Goal: Information Seeking & Learning: Check status

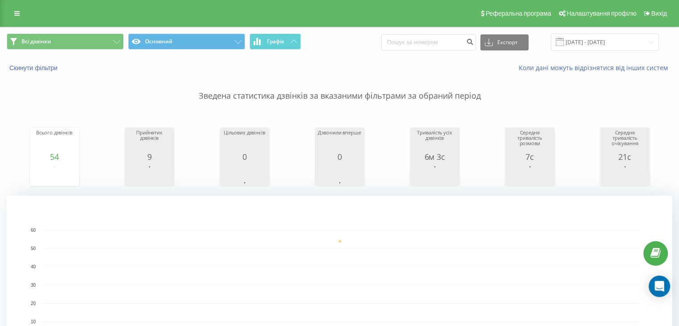
click at [286, 273] on rect "A chart." at bounding box center [339, 285] width 599 height 110
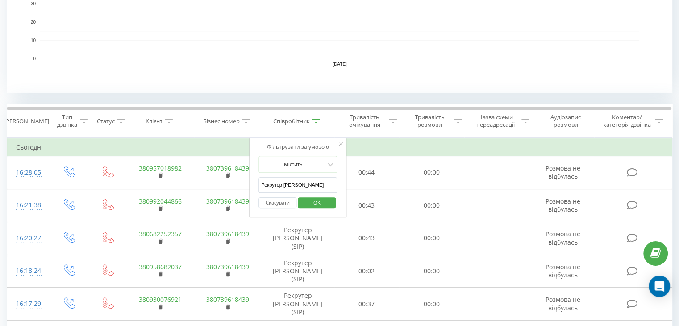
scroll to position [282, 0]
click at [291, 181] on input "Рекрутер [PERSON_NAME]" at bounding box center [298, 185] width 79 height 16
click at [320, 199] on span "OK" at bounding box center [317, 202] width 25 height 14
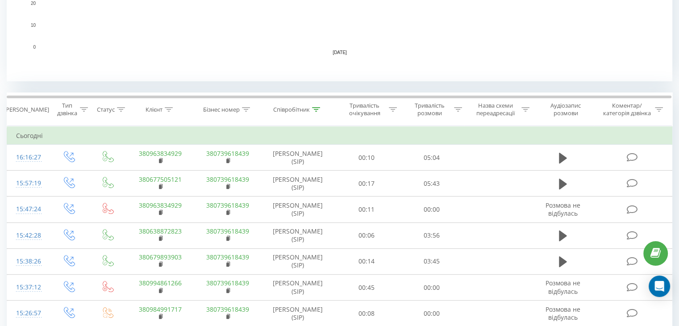
scroll to position [301, 0]
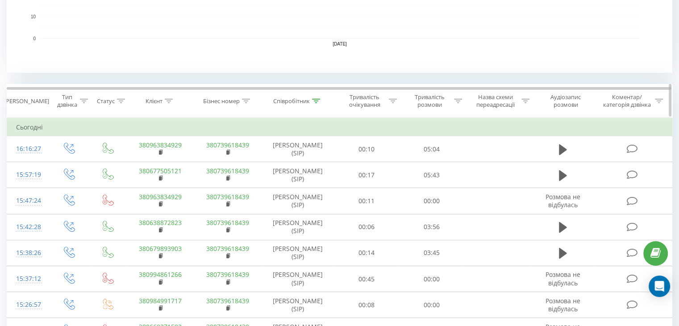
click at [317, 99] on icon at bounding box center [316, 101] width 8 height 4
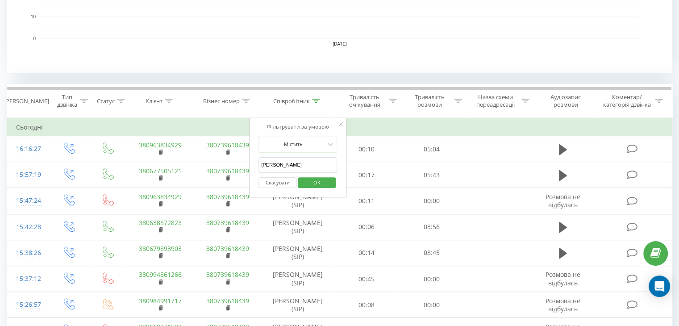
click at [289, 164] on input "Рекрутер Вероніка" at bounding box center [298, 165] width 79 height 16
click at [313, 179] on span "OK" at bounding box center [317, 182] width 25 height 14
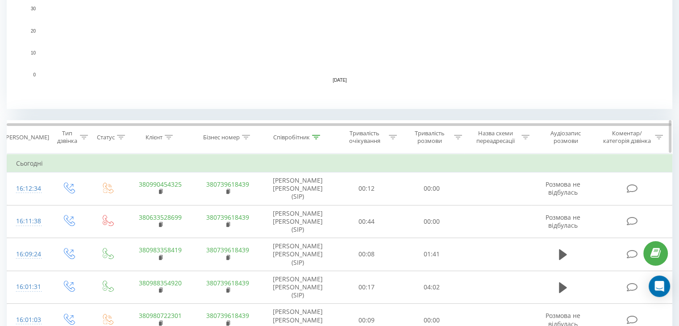
scroll to position [266, 0]
click at [320, 136] on icon at bounding box center [316, 136] width 8 height 4
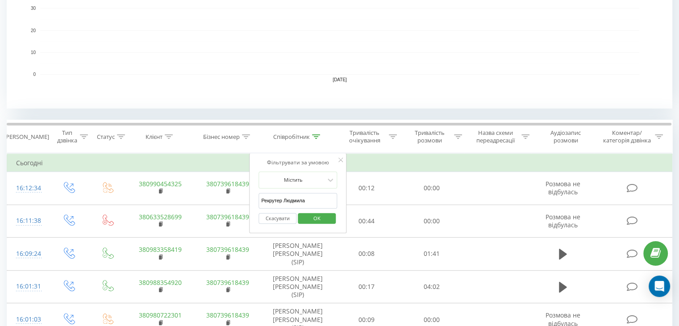
click at [293, 203] on input "Рекрутер Людмила" at bounding box center [298, 201] width 79 height 16
type input "Рекрутер [PERSON_NAME]"
click at [307, 214] on span "OK" at bounding box center [317, 218] width 25 height 14
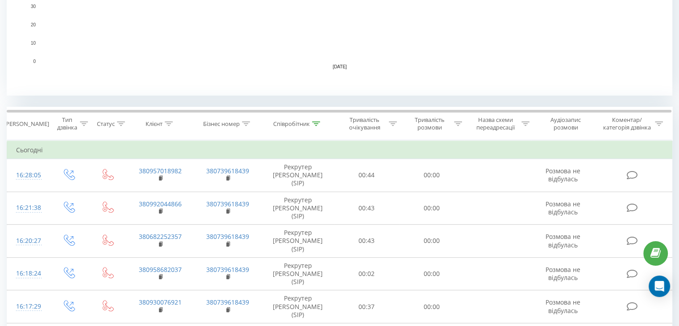
scroll to position [313, 0]
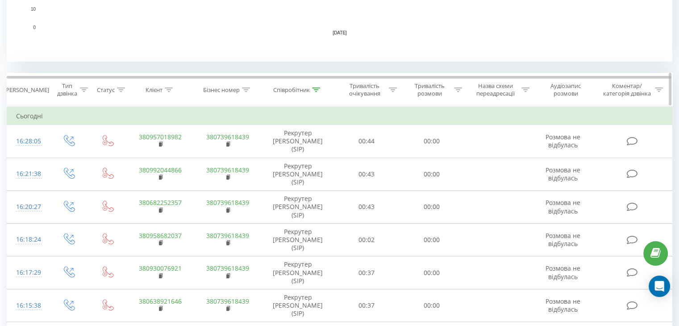
click at [314, 86] on div at bounding box center [316, 90] width 8 height 8
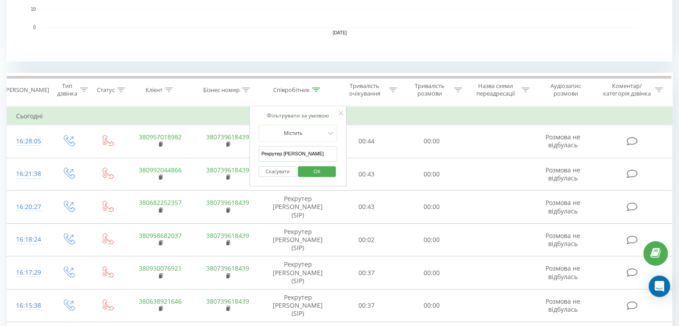
click at [286, 154] on input "Рекрутер [PERSON_NAME]" at bounding box center [298, 154] width 79 height 16
click at [309, 174] on span "OK" at bounding box center [317, 171] width 25 height 14
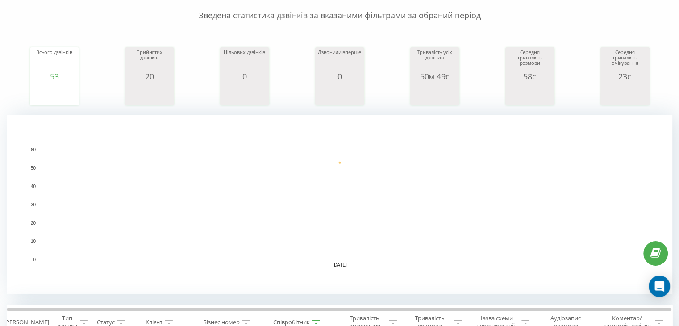
scroll to position [304, 0]
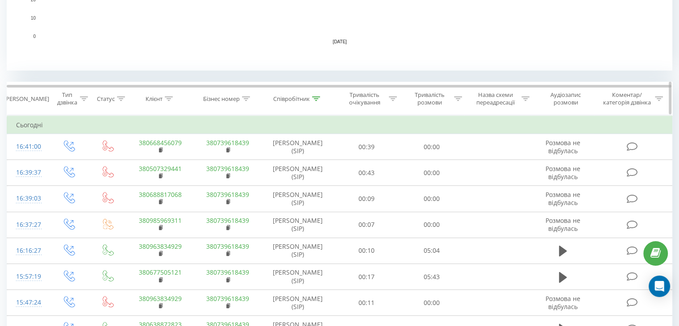
click at [318, 99] on icon at bounding box center [316, 98] width 8 height 4
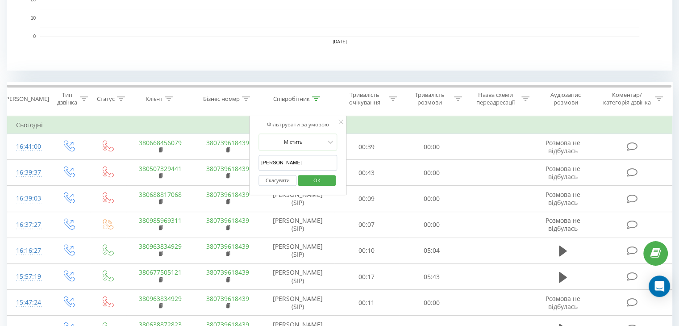
click at [299, 164] on input "[PERSON_NAME]" at bounding box center [298, 163] width 79 height 16
click at [319, 176] on span "OK" at bounding box center [317, 180] width 25 height 14
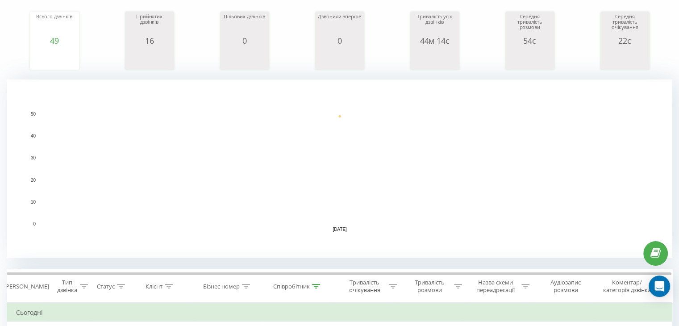
scroll to position [339, 0]
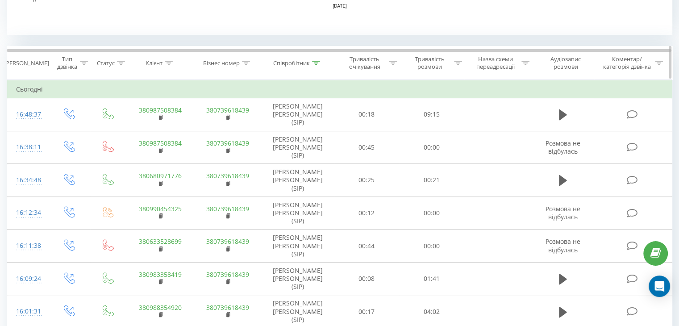
click at [311, 64] on div "Співробітник" at bounding box center [296, 63] width 47 height 8
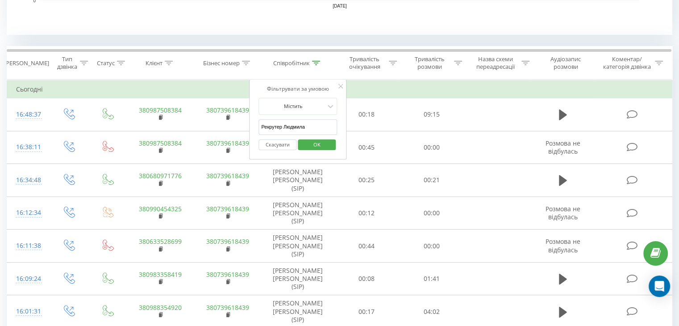
click at [289, 131] on input "Рекрутер Людмила" at bounding box center [298, 127] width 79 height 16
type input "Рекрутер [PERSON_NAME]"
click at [313, 142] on span "OK" at bounding box center [317, 145] width 25 height 14
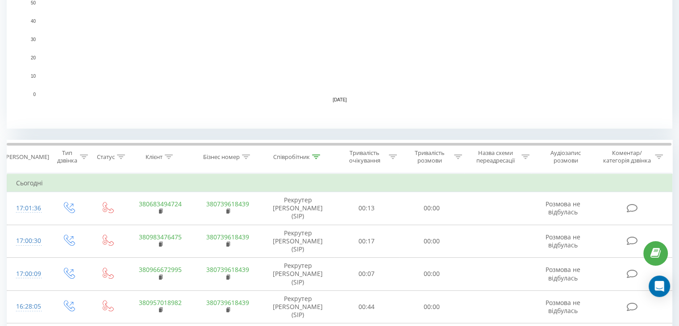
scroll to position [246, 0]
click at [320, 154] on icon at bounding box center [316, 156] width 8 height 4
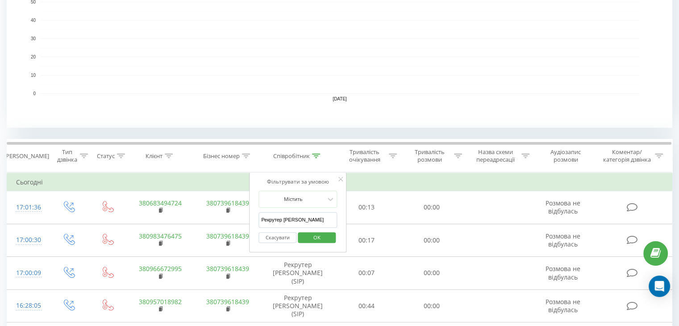
click at [291, 219] on input "Рекрутер [PERSON_NAME]" at bounding box center [298, 220] width 79 height 16
click at [323, 239] on span "OK" at bounding box center [317, 237] width 25 height 14
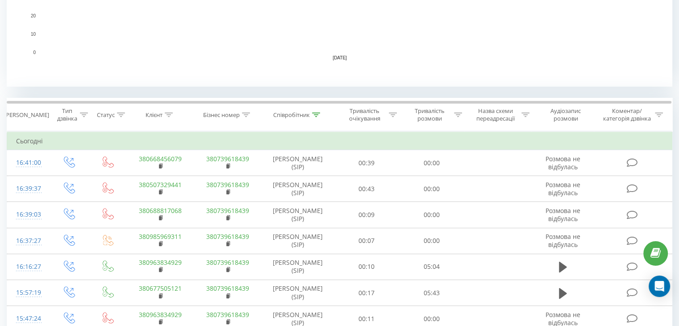
scroll to position [295, 0]
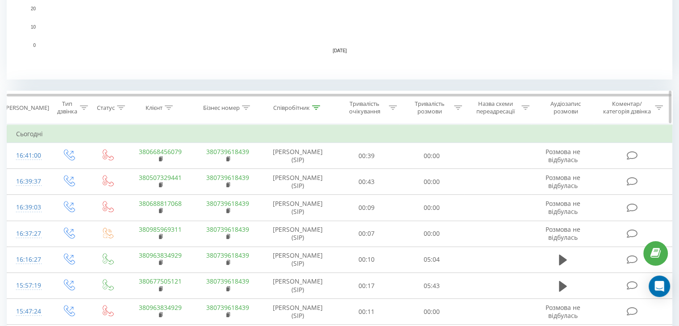
click at [318, 106] on icon at bounding box center [316, 107] width 8 height 4
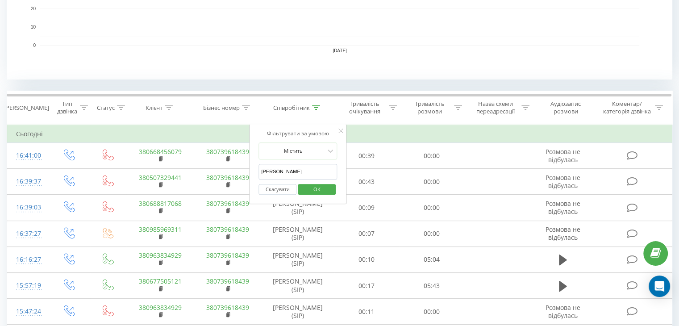
click at [296, 166] on input "[PERSON_NAME]" at bounding box center [298, 172] width 79 height 16
click at [314, 188] on span "OK" at bounding box center [317, 189] width 25 height 14
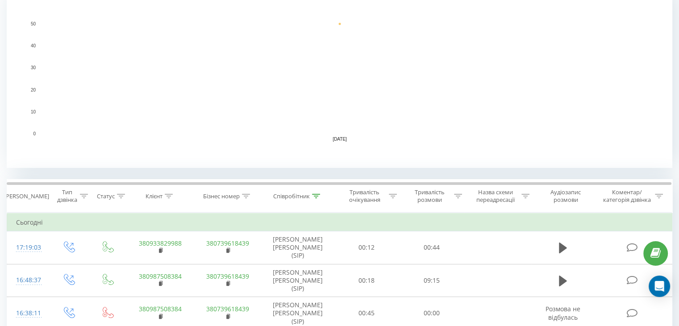
scroll to position [252, 0]
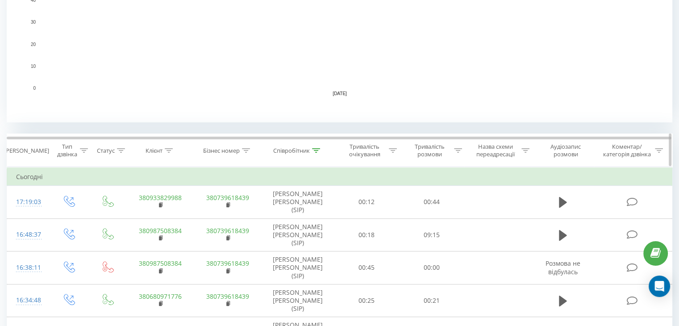
click at [314, 150] on icon at bounding box center [316, 150] width 8 height 4
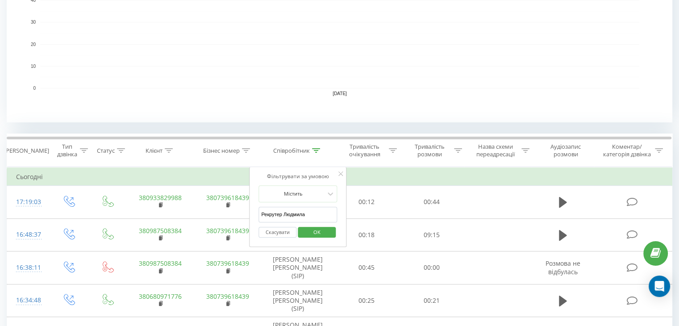
click at [293, 207] on input "Рекрутер Людмила" at bounding box center [298, 215] width 79 height 16
type input "Рекрутер [PERSON_NAME]"
click at [313, 234] on span "OK" at bounding box center [317, 232] width 25 height 14
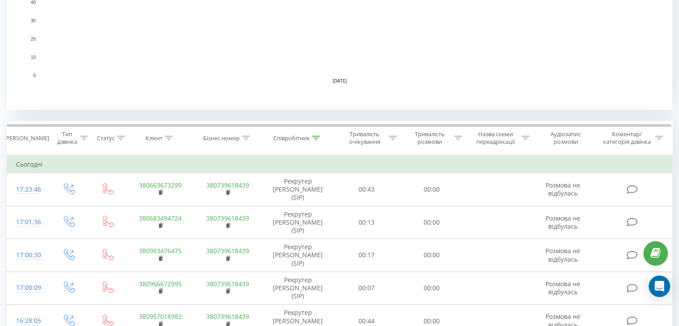
scroll to position [275, 0]
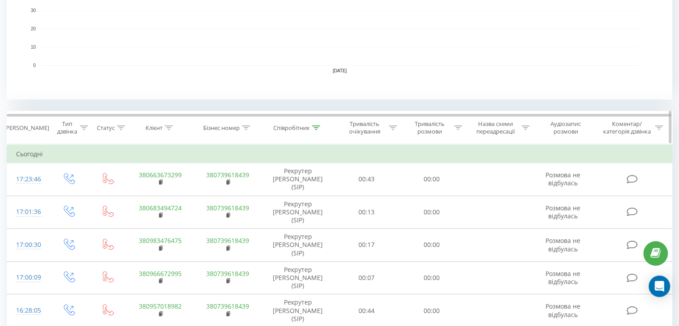
click at [316, 128] on icon at bounding box center [316, 127] width 8 height 4
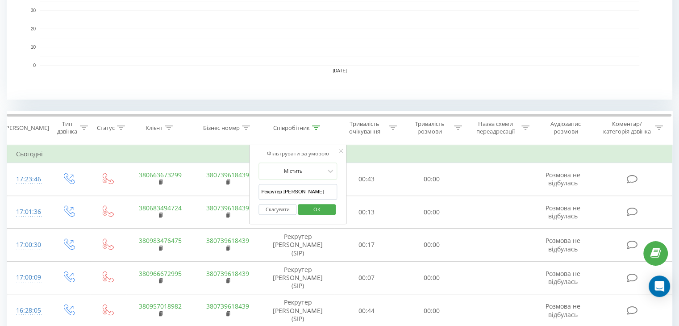
click at [289, 190] on input "Рекрутер [PERSON_NAME]" at bounding box center [298, 192] width 79 height 16
click at [327, 211] on span "OK" at bounding box center [317, 209] width 25 height 14
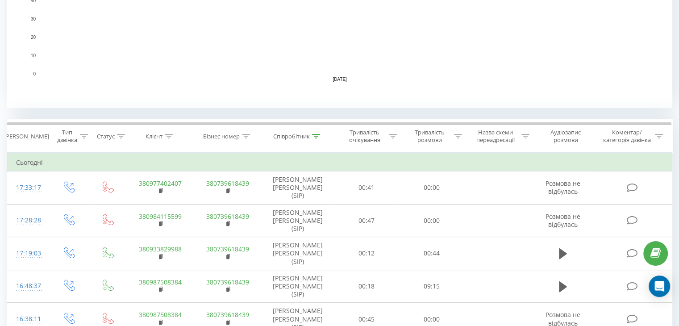
scroll to position [271, 0]
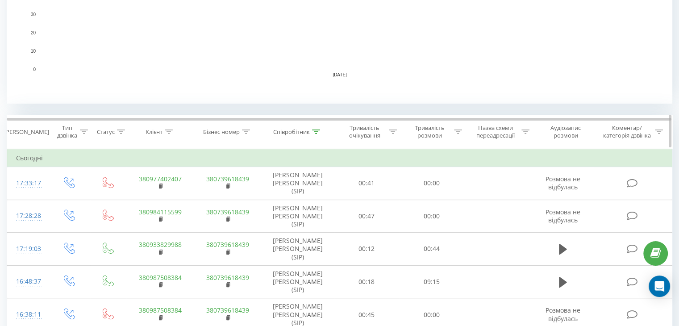
click at [318, 131] on icon at bounding box center [316, 131] width 8 height 4
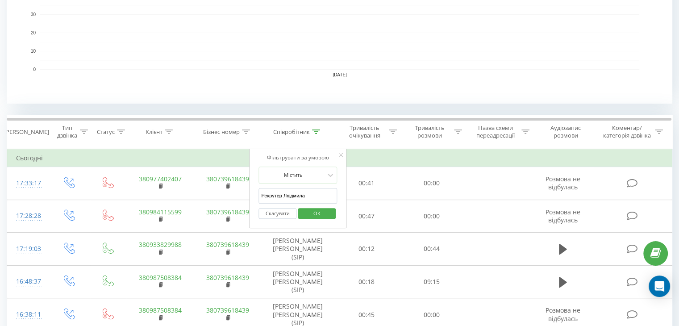
click at [290, 191] on input "Рекрутер Людмила" at bounding box center [298, 196] width 79 height 16
click at [321, 212] on span "OK" at bounding box center [317, 213] width 25 height 14
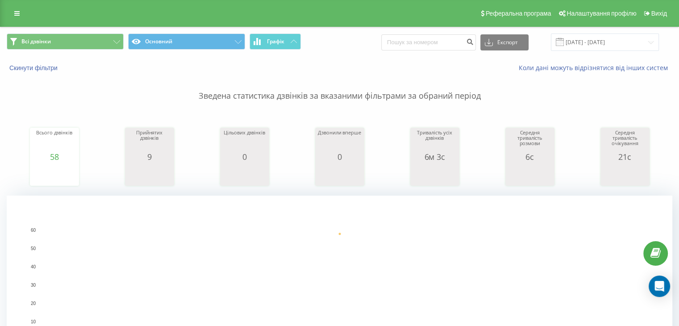
scroll to position [264, 0]
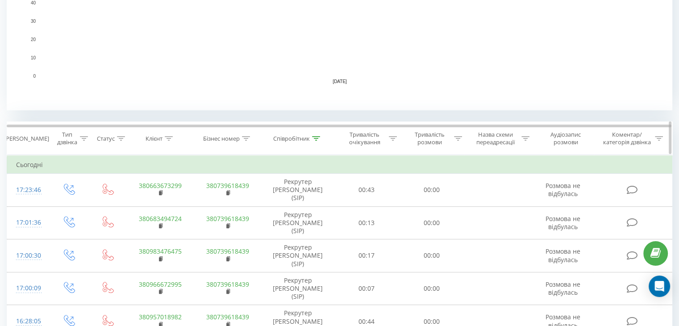
click at [315, 135] on div at bounding box center [316, 139] width 8 height 8
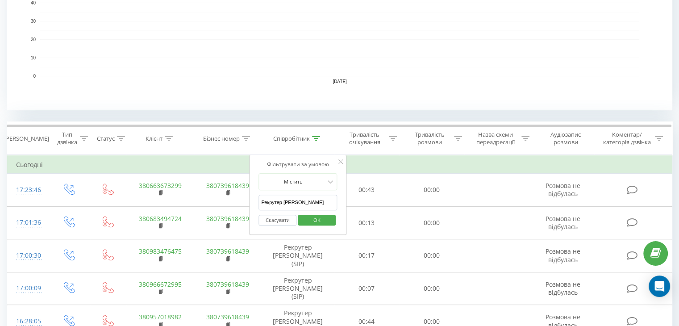
click at [289, 200] on input "Рекрутер [PERSON_NAME]" at bounding box center [298, 203] width 79 height 16
click at [315, 220] on span "OK" at bounding box center [317, 220] width 25 height 14
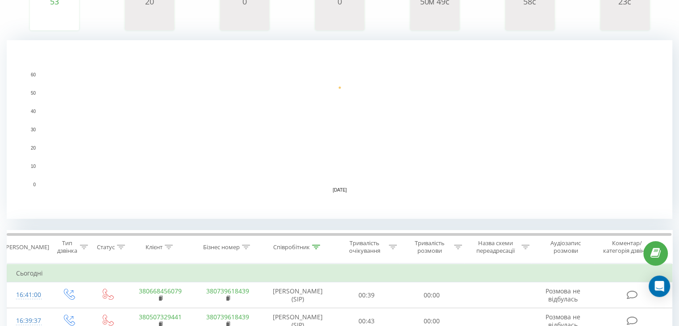
scroll to position [275, 0]
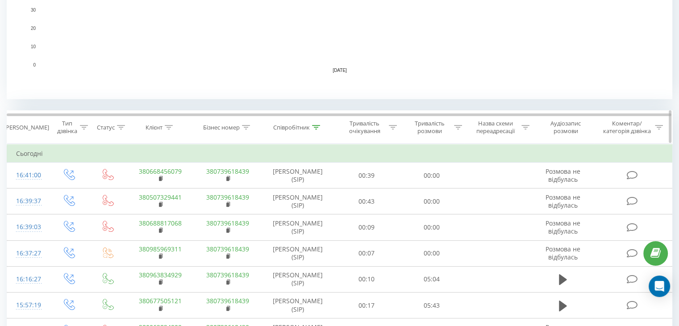
click at [317, 124] on div at bounding box center [316, 128] width 8 height 8
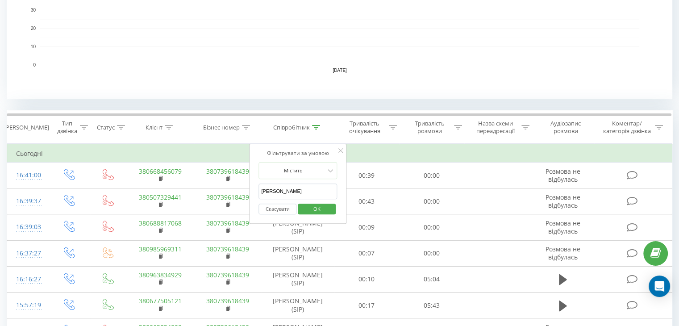
click at [288, 190] on input "Рекрутер Вероніка" at bounding box center [298, 192] width 79 height 16
click at [305, 209] on span "OK" at bounding box center [317, 209] width 25 height 14
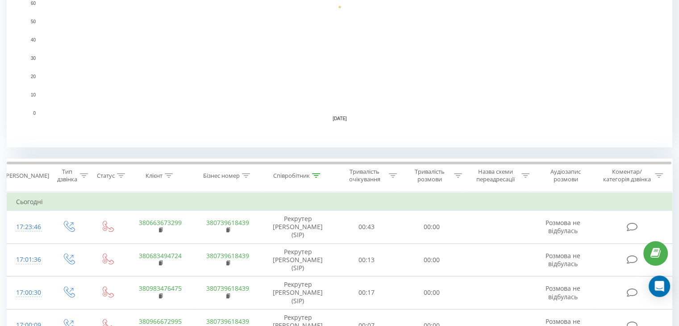
scroll to position [232, 0]
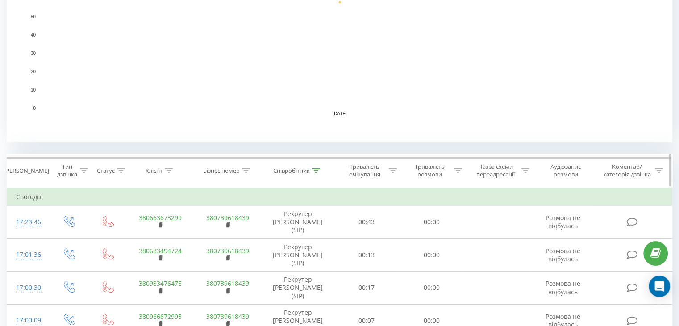
click at [313, 173] on div at bounding box center [316, 171] width 8 height 8
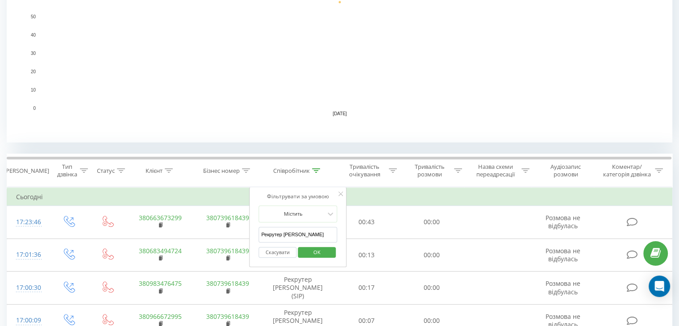
click at [285, 231] on input "Рекрутер [PERSON_NAME]" at bounding box center [298, 235] width 79 height 16
click at [310, 251] on span "OK" at bounding box center [317, 252] width 25 height 14
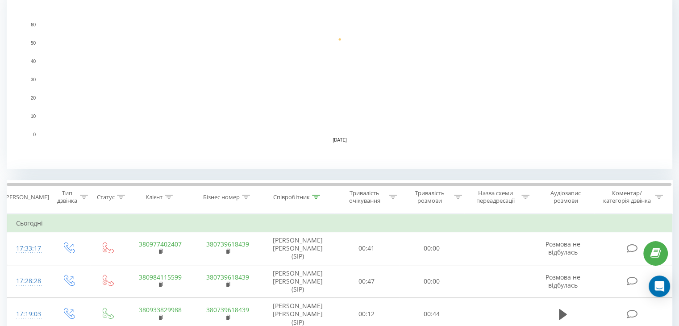
scroll to position [205, 0]
click at [316, 198] on icon at bounding box center [316, 197] width 8 height 4
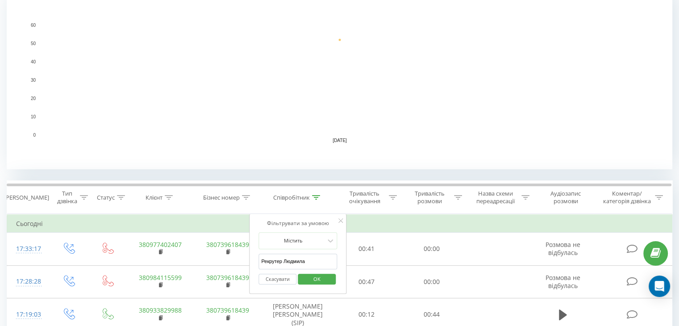
click at [297, 261] on input "Рекрутер Людмила" at bounding box center [298, 262] width 79 height 16
type input "Рекрутер [PERSON_NAME]"
click at [316, 276] on span "OK" at bounding box center [317, 279] width 25 height 14
